Goal: Information Seeking & Learning: Learn about a topic

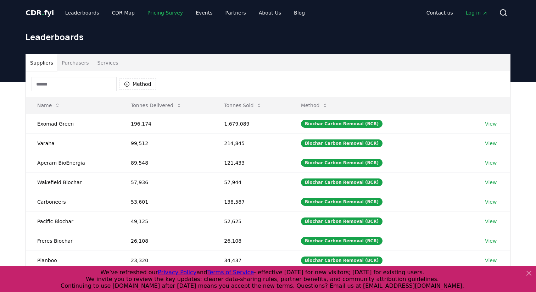
click at [161, 9] on link "Pricing Survey" at bounding box center [165, 12] width 47 height 13
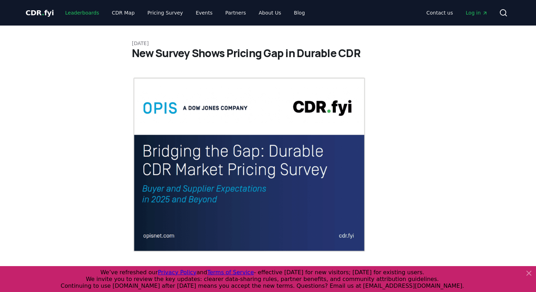
click at [78, 13] on link "Leaderboards" at bounding box center [82, 12] width 45 height 13
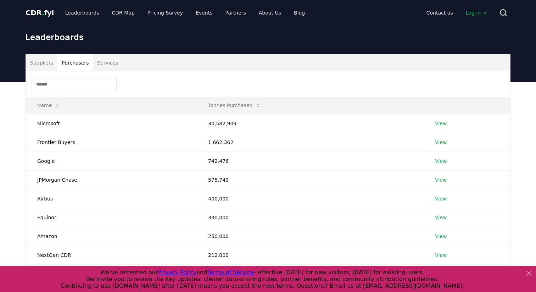
click at [81, 60] on button "Purchasers" at bounding box center [75, 62] width 36 height 17
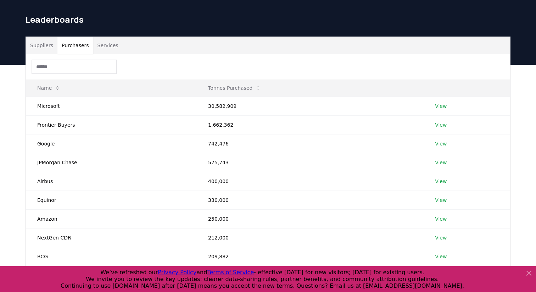
scroll to position [18, 0]
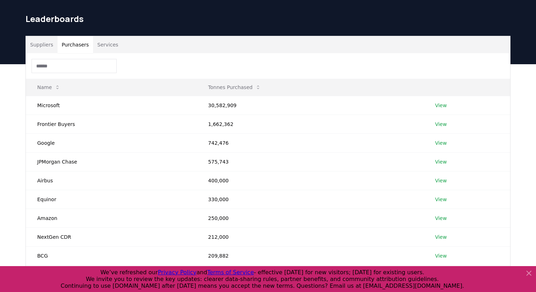
click at [43, 44] on button "Suppliers" at bounding box center [42, 44] width 32 height 17
click at [71, 44] on button "Purchasers" at bounding box center [75, 44] width 36 height 17
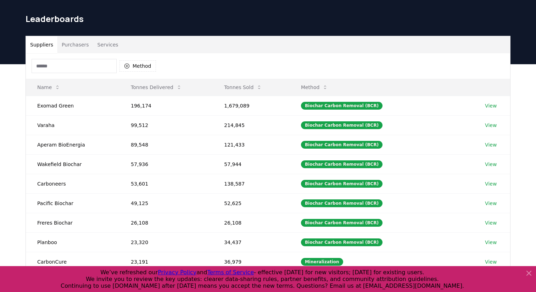
click at [42, 45] on button "Suppliers" at bounding box center [42, 44] width 32 height 17
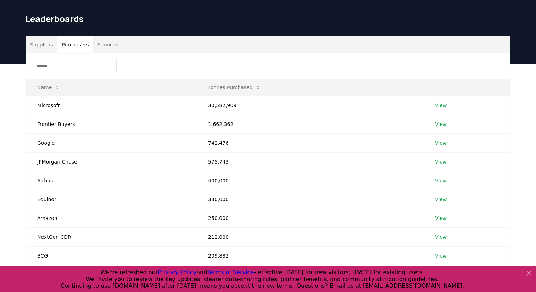
click at [77, 44] on button "Purchasers" at bounding box center [75, 44] width 36 height 17
click at [444, 107] on link "View" at bounding box center [441, 105] width 12 height 7
